Goal: Find specific page/section: Find specific page/section

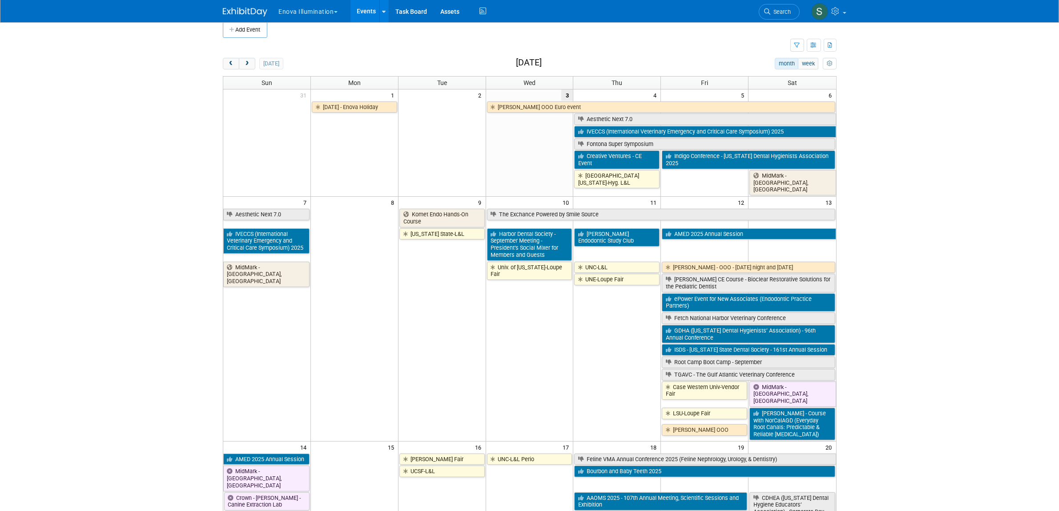
scroll to position [8, 0]
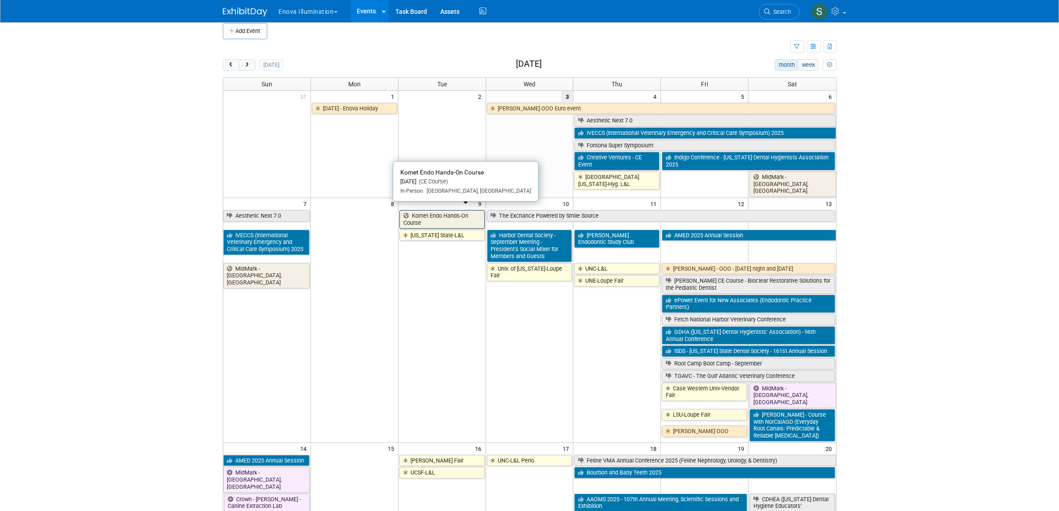
click at [436, 214] on link "Komet Endo Hands-On Course" at bounding box center [441, 219] width 85 height 18
click at [0, 0] on div at bounding box center [0, 0] width 0 height 0
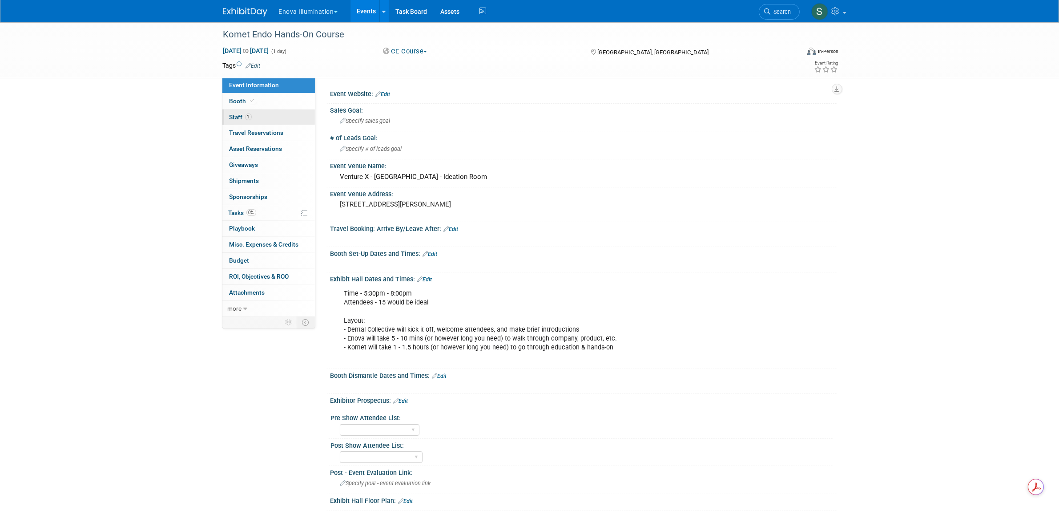
click at [243, 111] on link "1 Staff 1" at bounding box center [268, 117] width 93 height 16
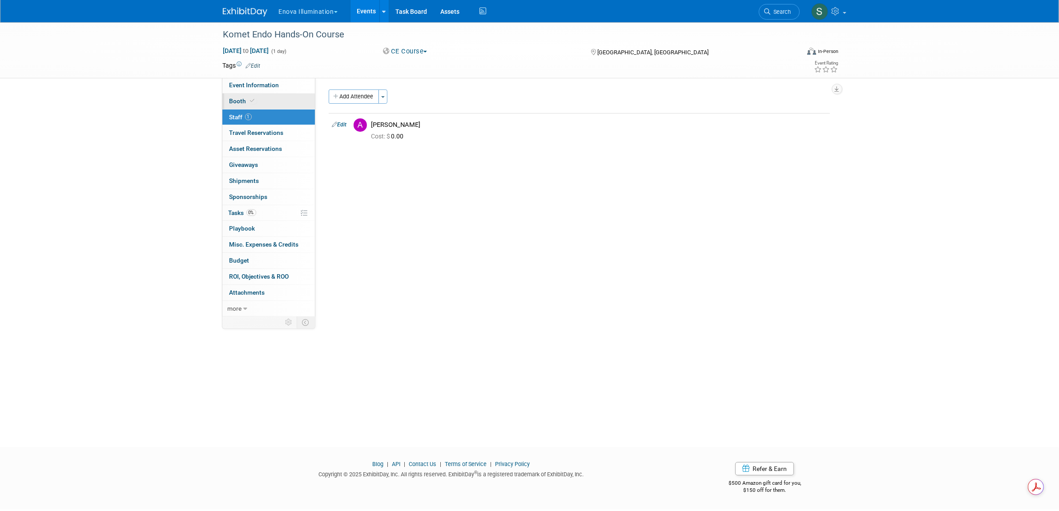
click at [245, 96] on link "Booth" at bounding box center [268, 101] width 93 height 16
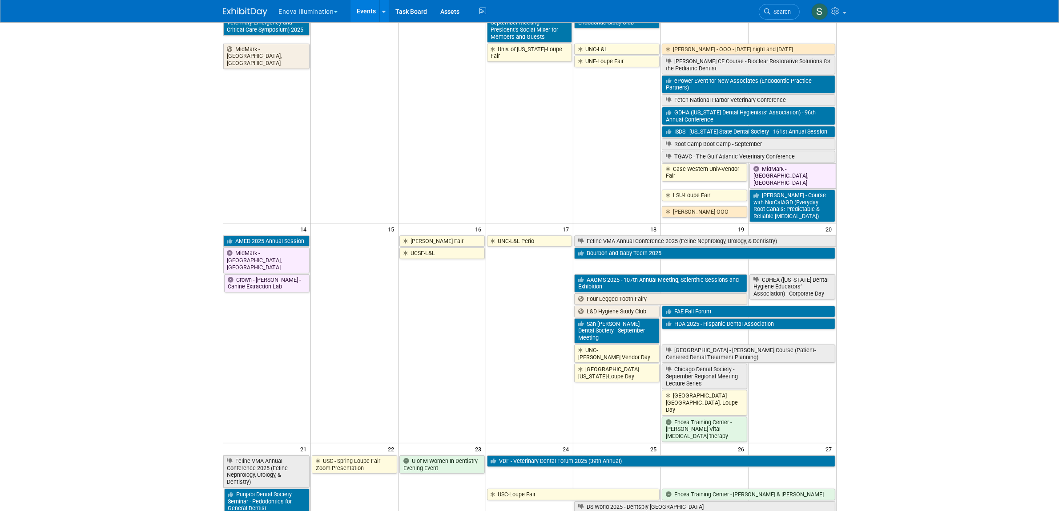
scroll to position [228, 0]
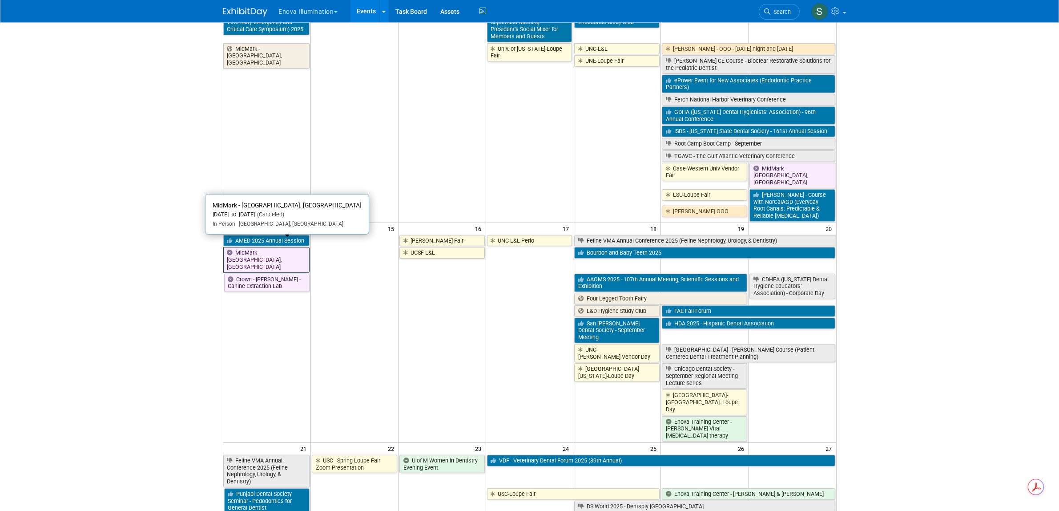
click at [280, 247] on link "MidMark - [GEOGRAPHIC_DATA], [GEOGRAPHIC_DATA]" at bounding box center [266, 259] width 86 height 25
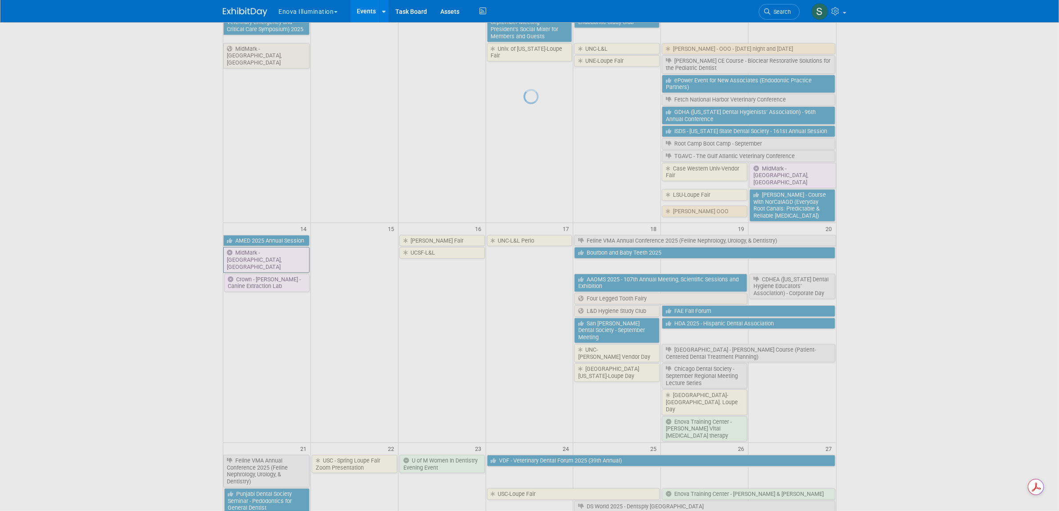
click at [523, 243] on div at bounding box center [529, 255] width 12 height 511
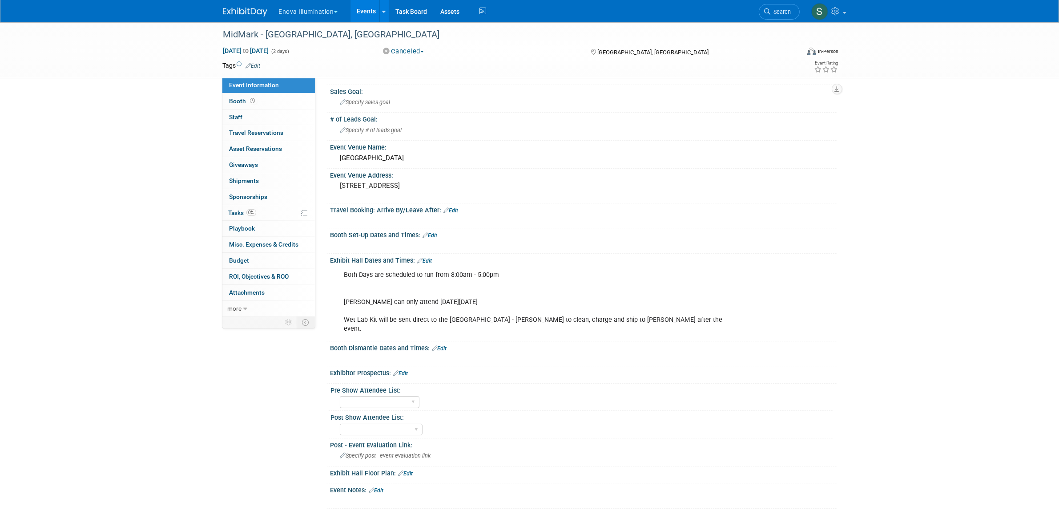
scroll to position [18, 0]
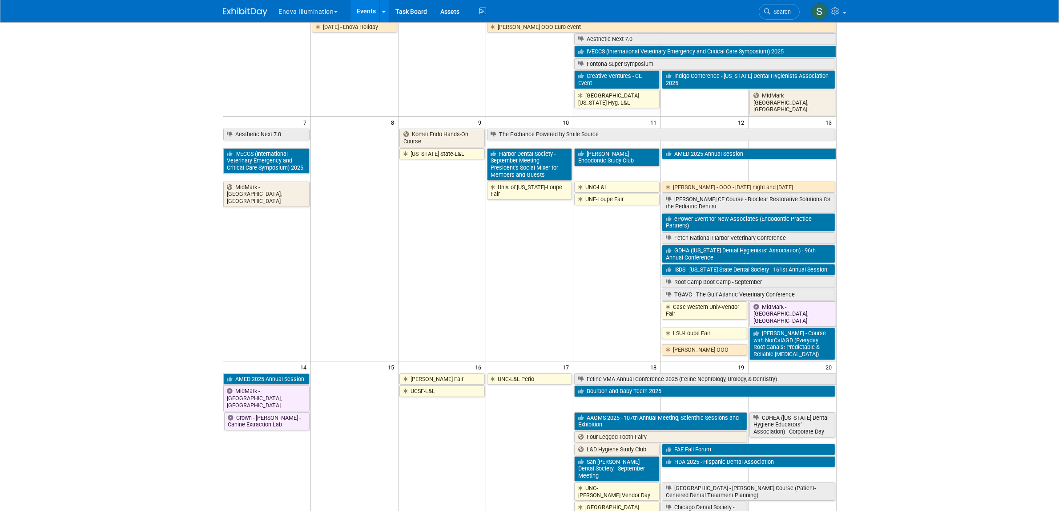
scroll to position [89, 0]
